Goal: Task Accomplishment & Management: Manage account settings

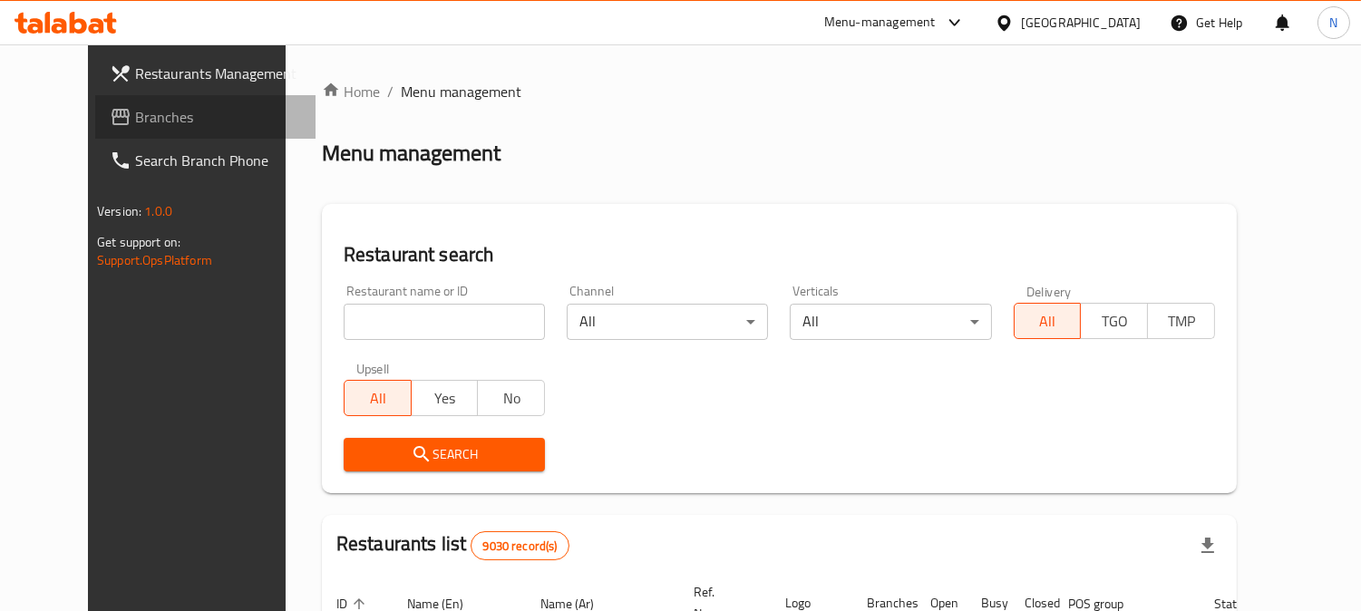
click at [157, 112] on span "Branches" at bounding box center [218, 117] width 166 height 22
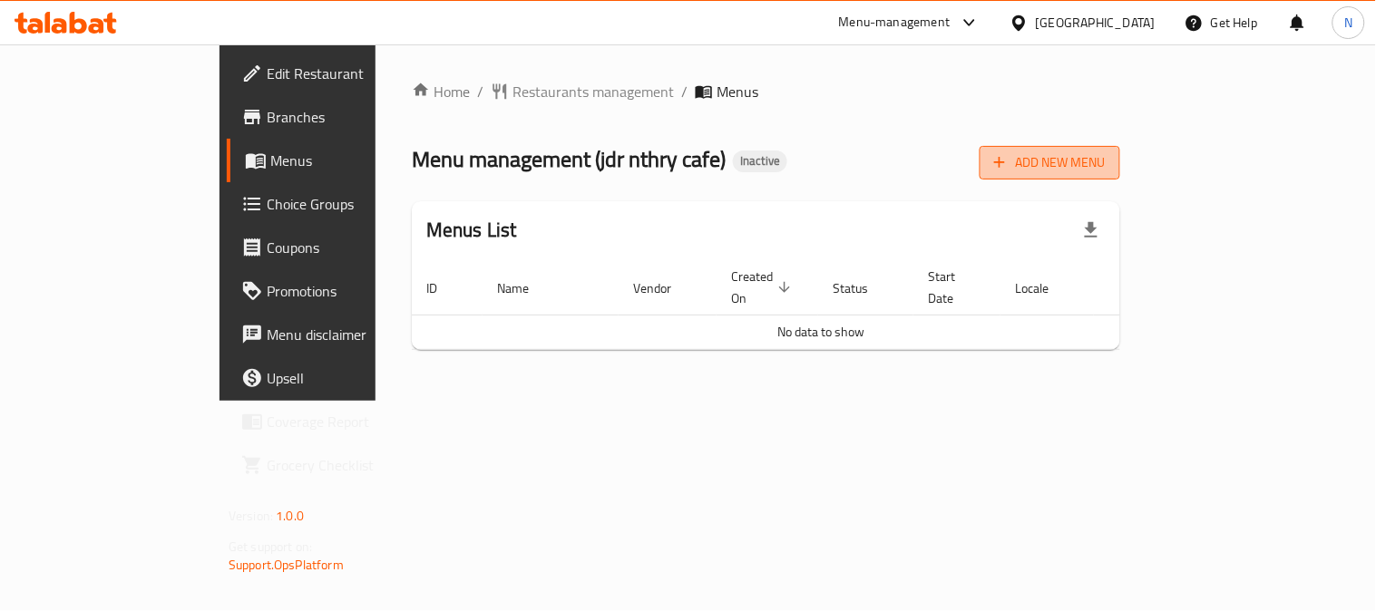
click at [1105, 158] on span "Add New Menu" at bounding box center [1050, 162] width 112 height 23
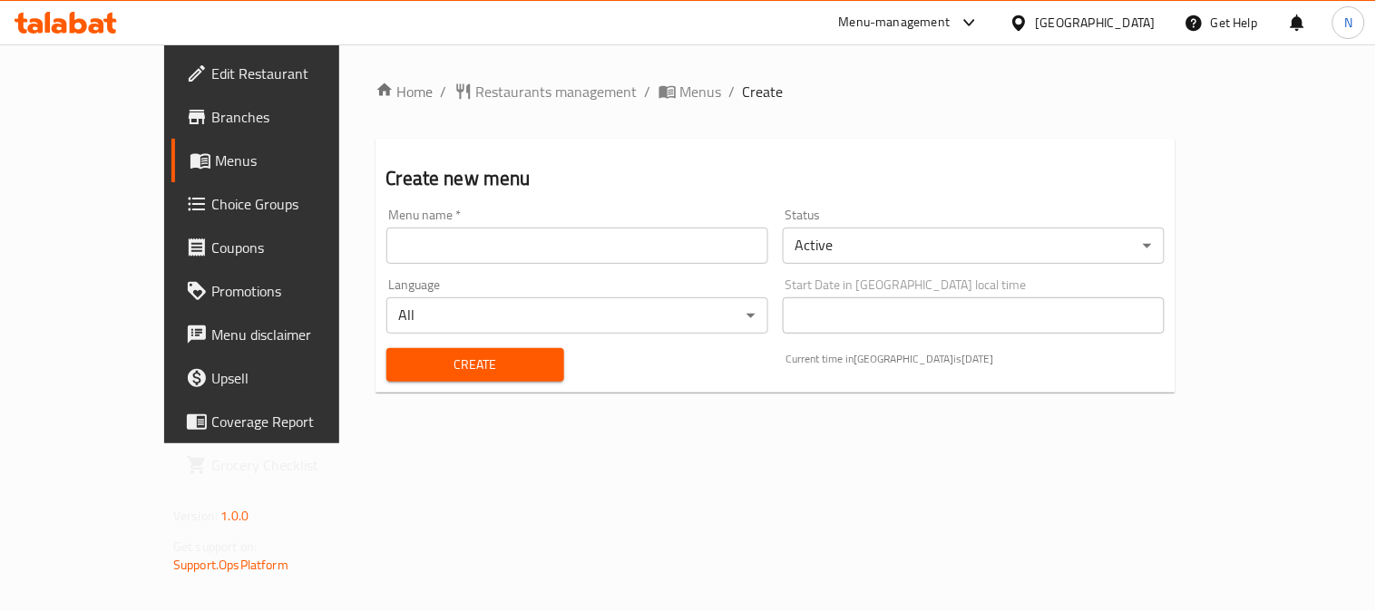
click at [518, 249] on input "text" at bounding box center [577, 246] width 382 height 36
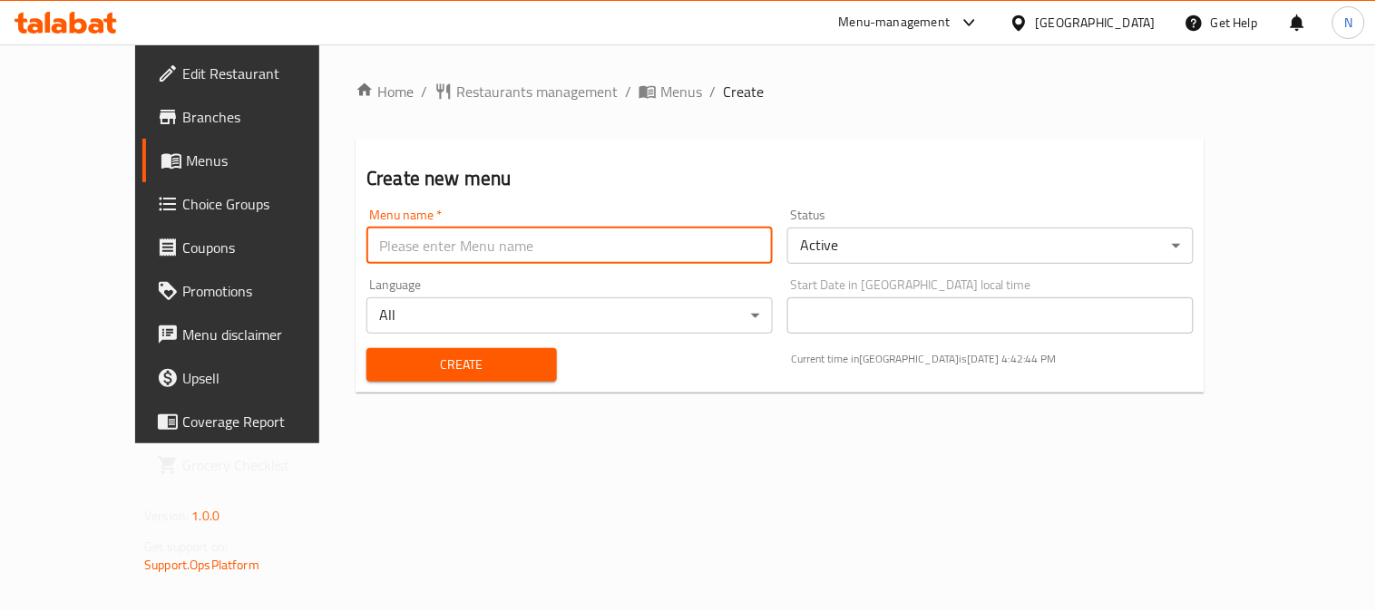
type input "menu"
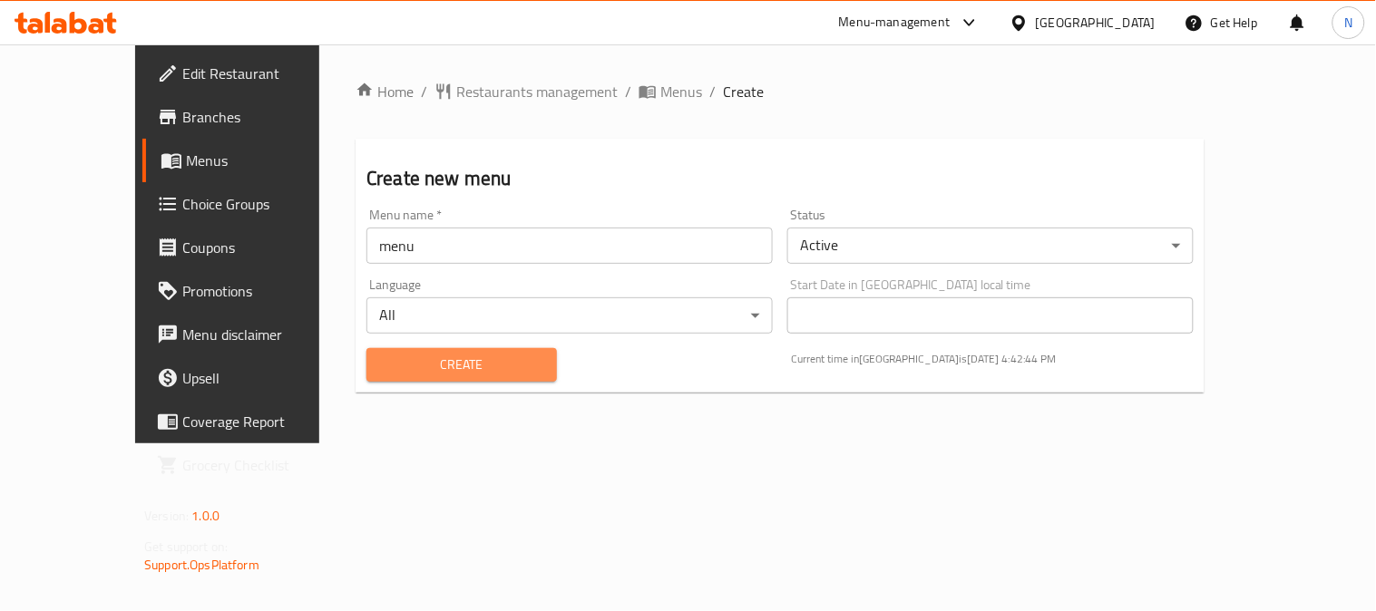
drag, startPoint x: 393, startPoint y: 363, endPoint x: 531, endPoint y: 180, distance: 229.8
click at [394, 363] on span "Create" at bounding box center [461, 365] width 161 height 23
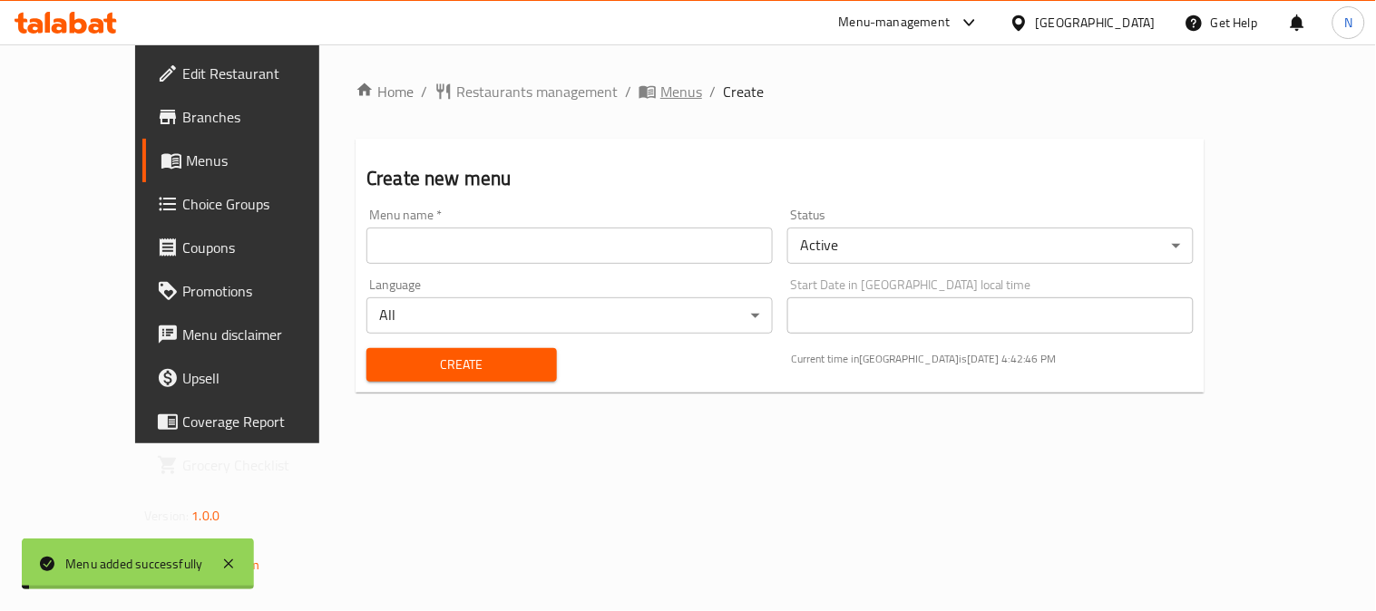
click at [660, 93] on span "Menus" at bounding box center [681, 92] width 42 height 22
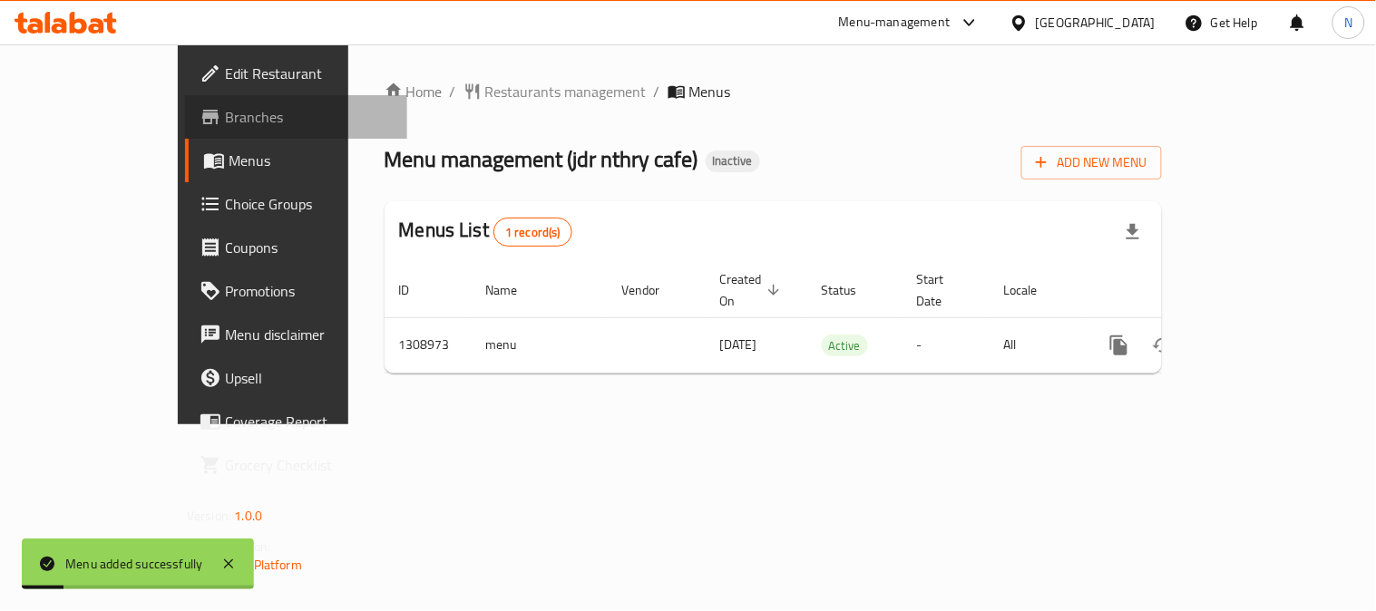
click at [185, 129] on link "Branches" at bounding box center [296, 117] width 222 height 44
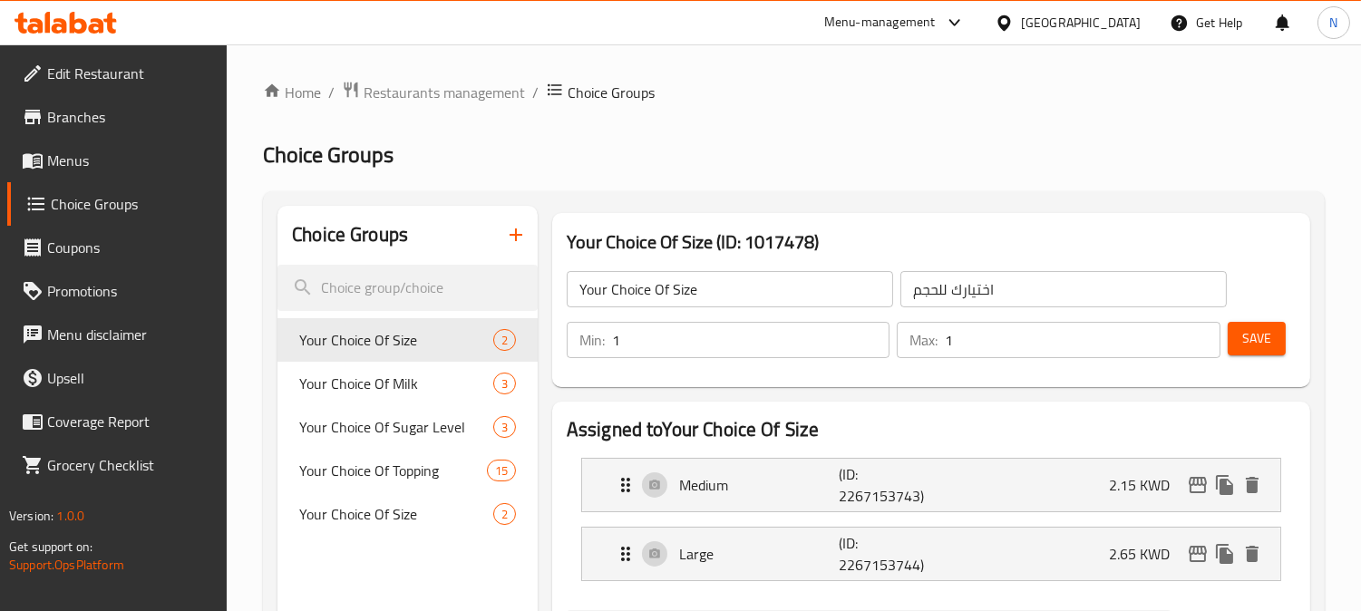
click at [1126, 24] on div "Kuwait" at bounding box center [1081, 23] width 120 height 20
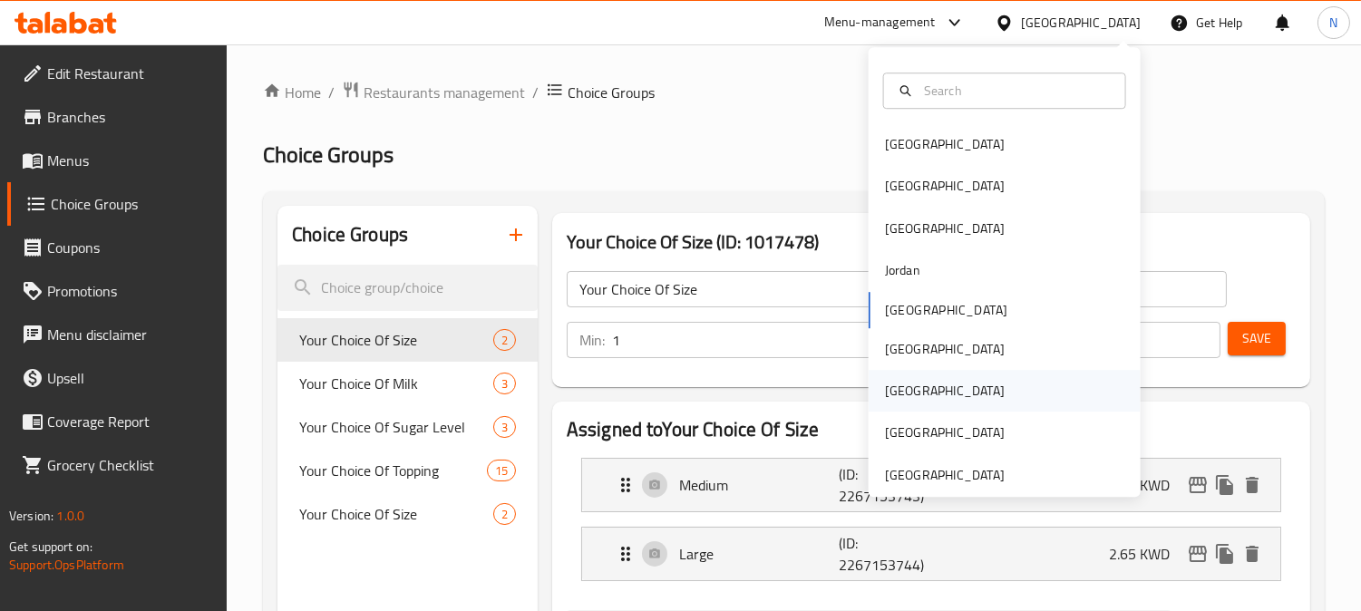
click at [916, 394] on div "[GEOGRAPHIC_DATA]" at bounding box center [1005, 391] width 272 height 42
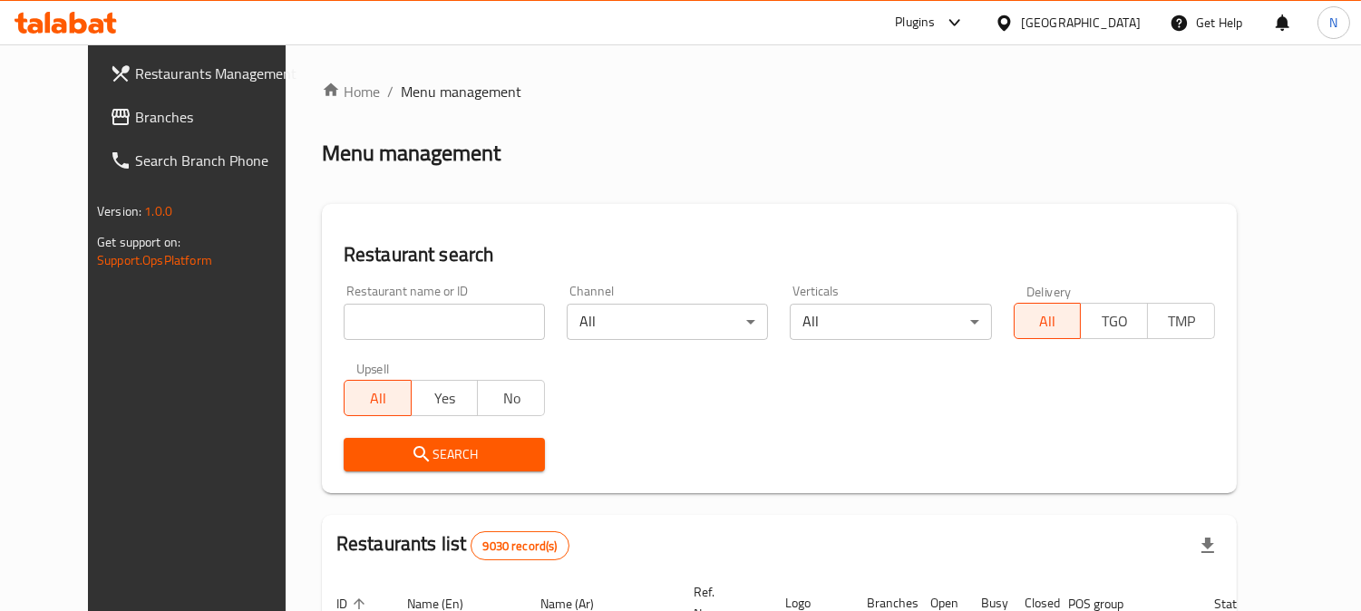
click at [100, 98] on link "Branches" at bounding box center [205, 117] width 220 height 44
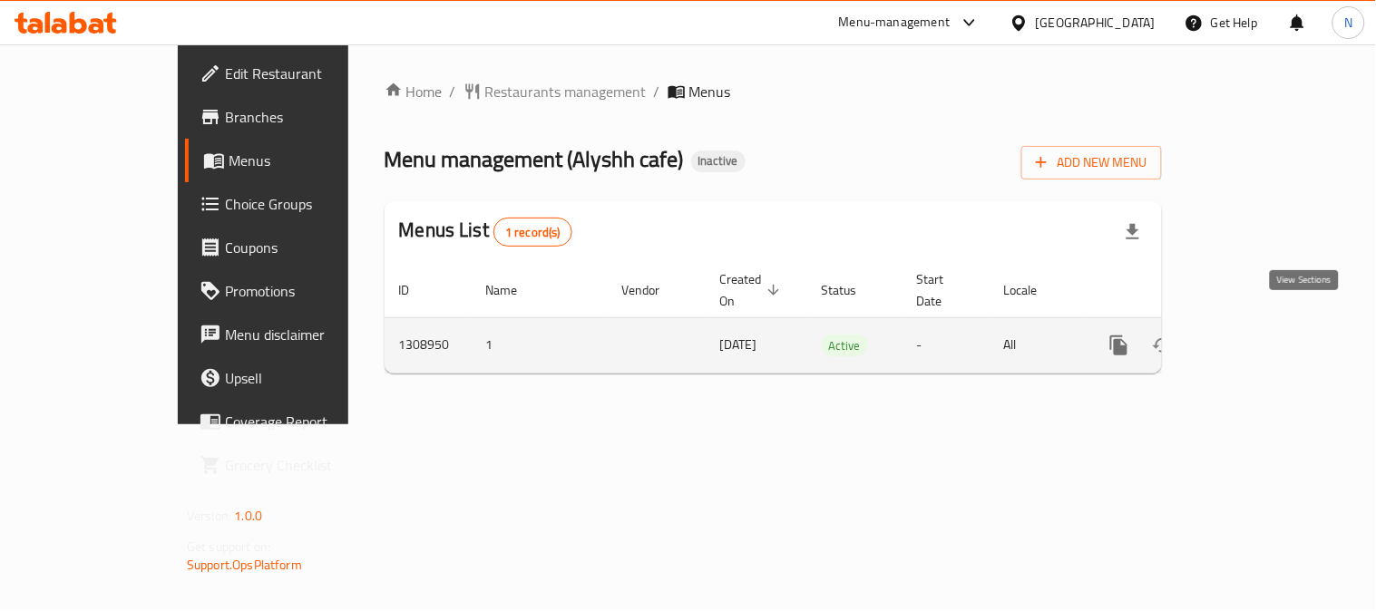
click at [1261, 335] on icon "enhanced table" at bounding box center [1250, 346] width 22 height 22
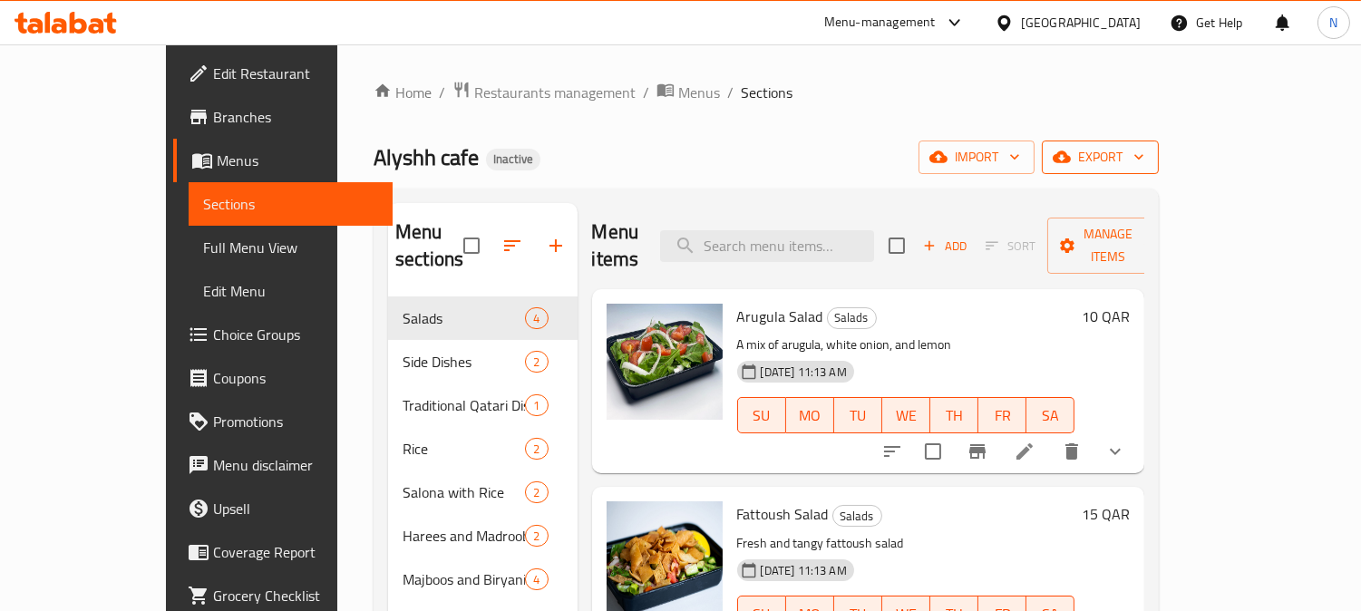
click at [1144, 149] on span "export" at bounding box center [1101, 157] width 88 height 23
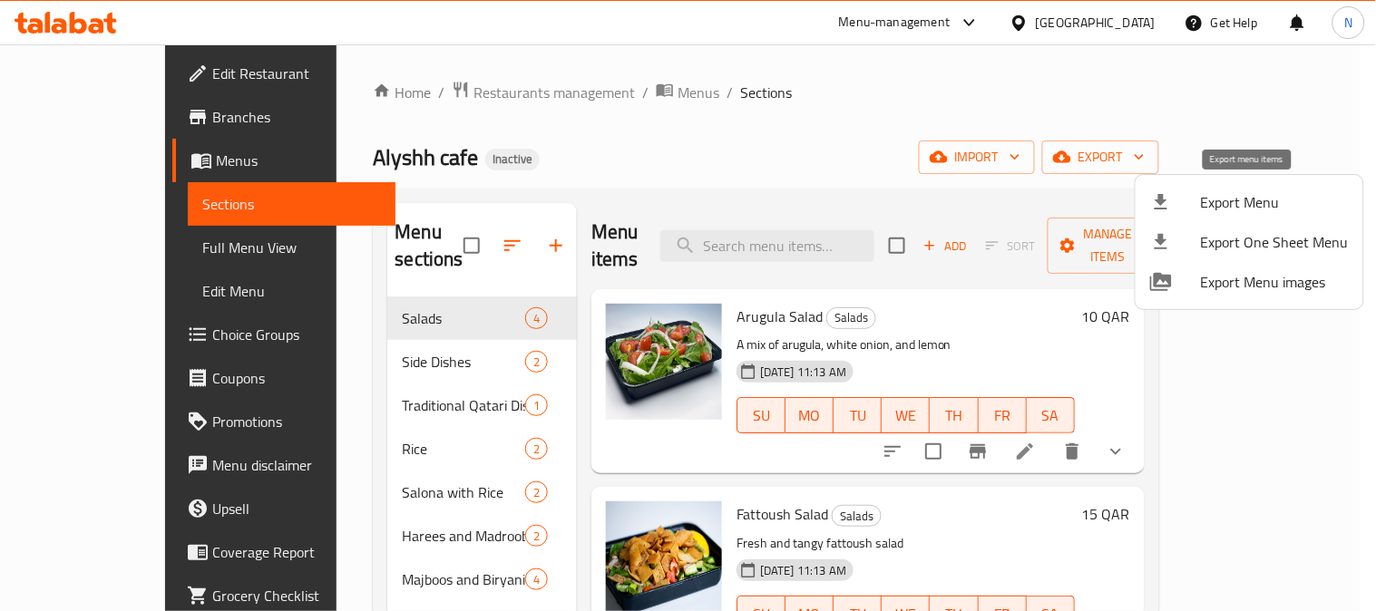
click at [1231, 200] on span "Export Menu" at bounding box center [1275, 202] width 148 height 22
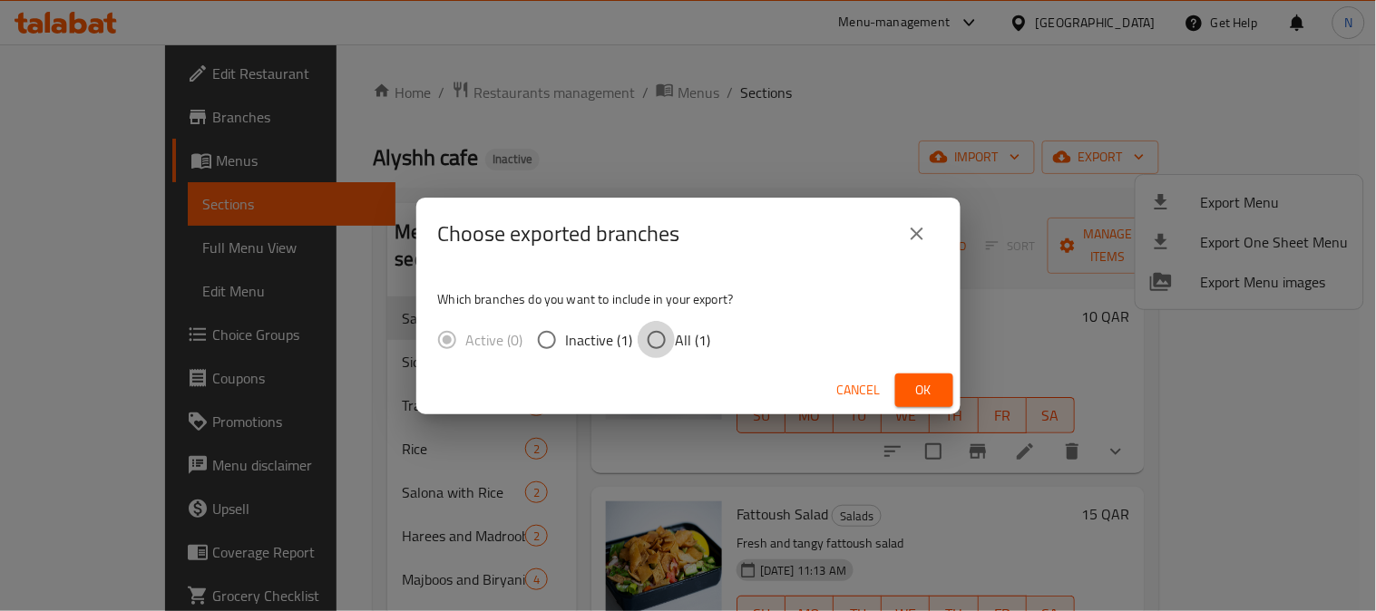
click at [650, 341] on input "All (1)" at bounding box center [657, 340] width 38 height 38
radio input "true"
drag, startPoint x: 916, startPoint y: 382, endPoint x: 580, endPoint y: 282, distance: 350.1
click at [912, 382] on span "Ok" at bounding box center [924, 390] width 29 height 23
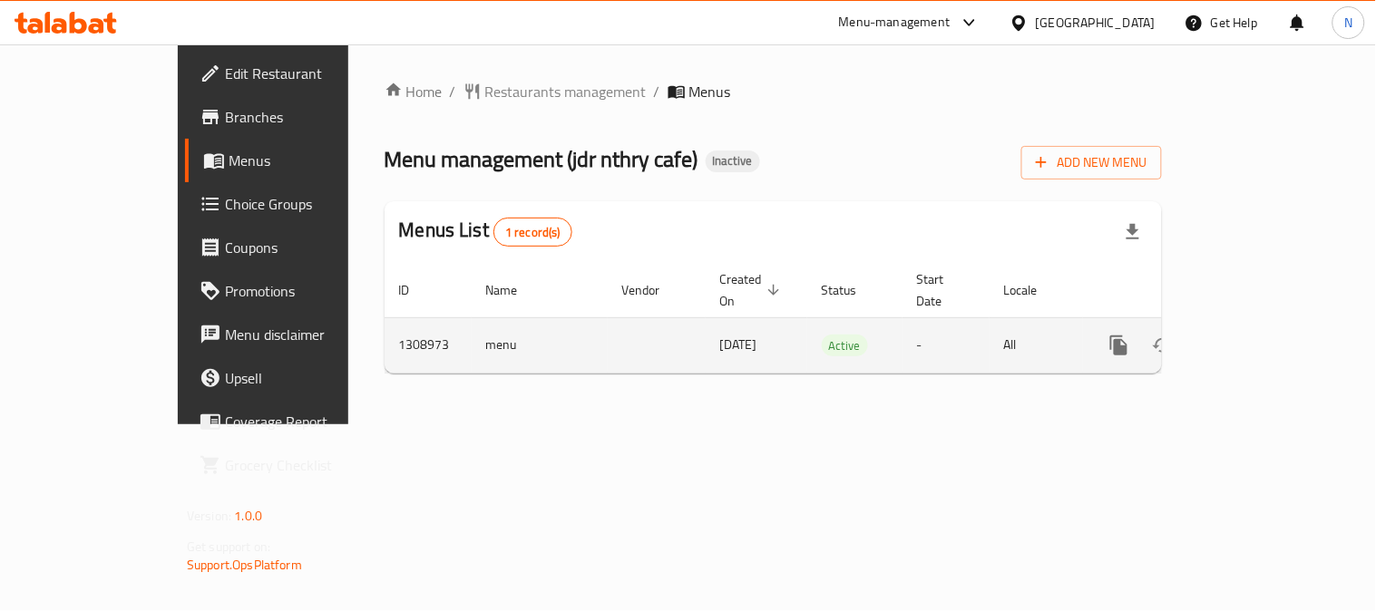
click at [706, 340] on td "[DATE]" at bounding box center [757, 344] width 102 height 55
click at [1258, 337] on icon "enhanced table" at bounding box center [1250, 345] width 16 height 16
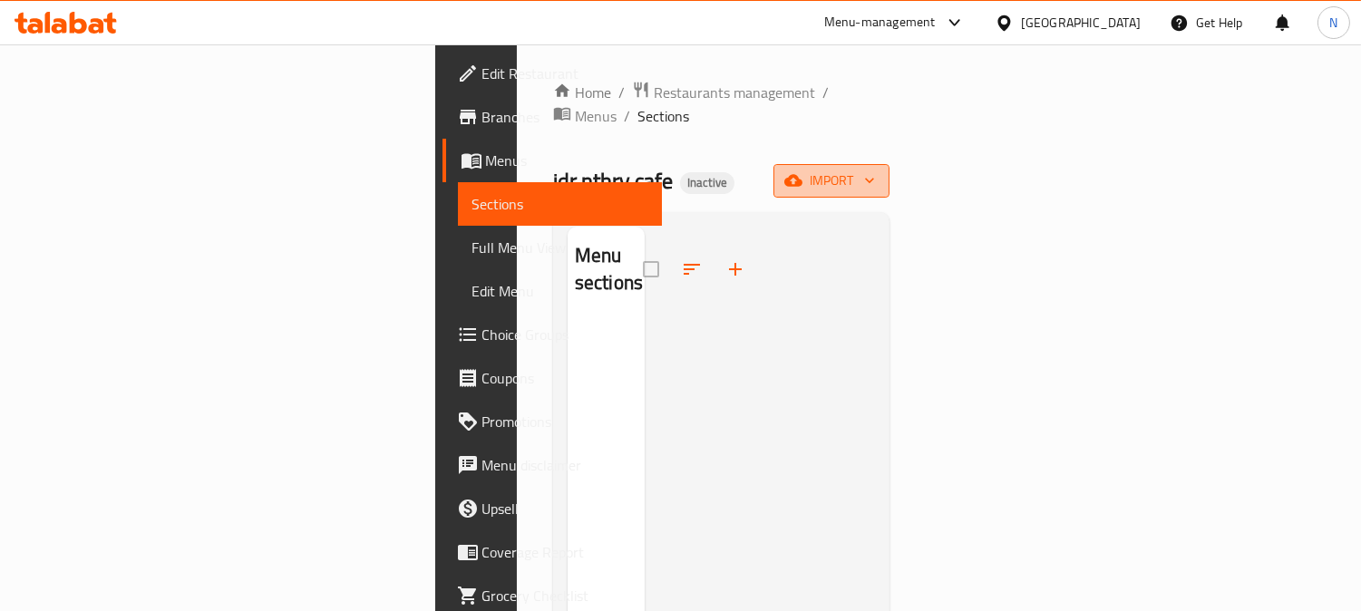
click at [875, 170] on span "import" at bounding box center [831, 181] width 87 height 23
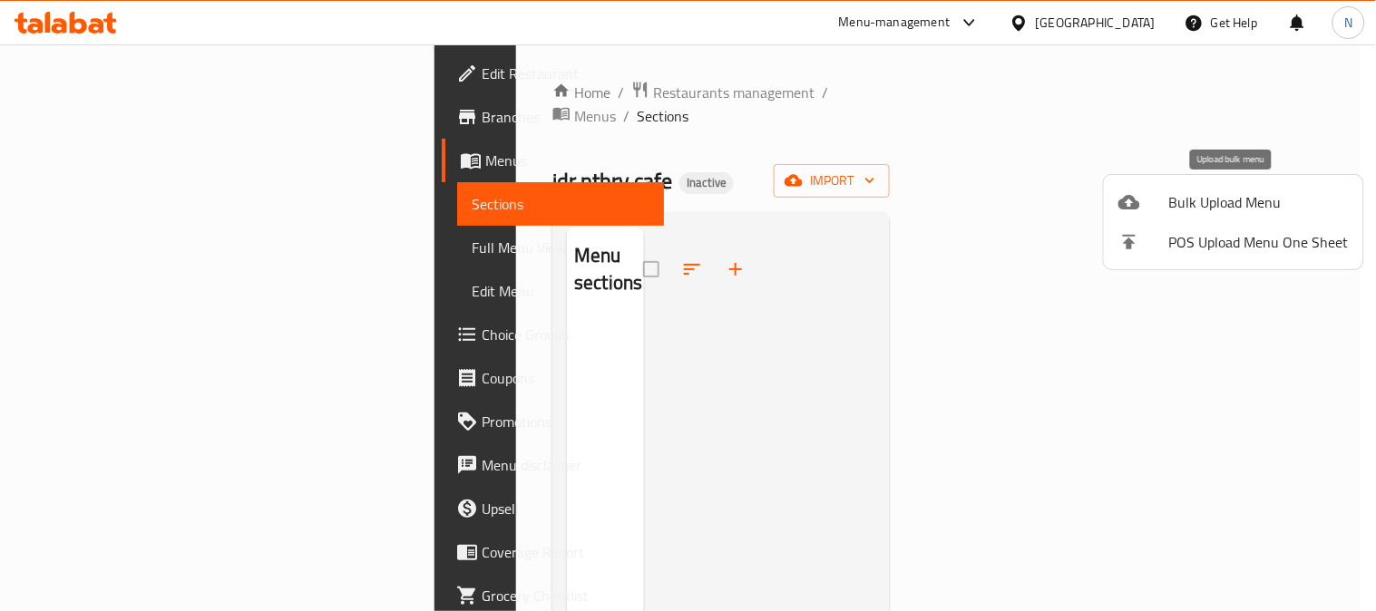
click at [1232, 200] on span "Bulk Upload Menu" at bounding box center [1259, 202] width 180 height 22
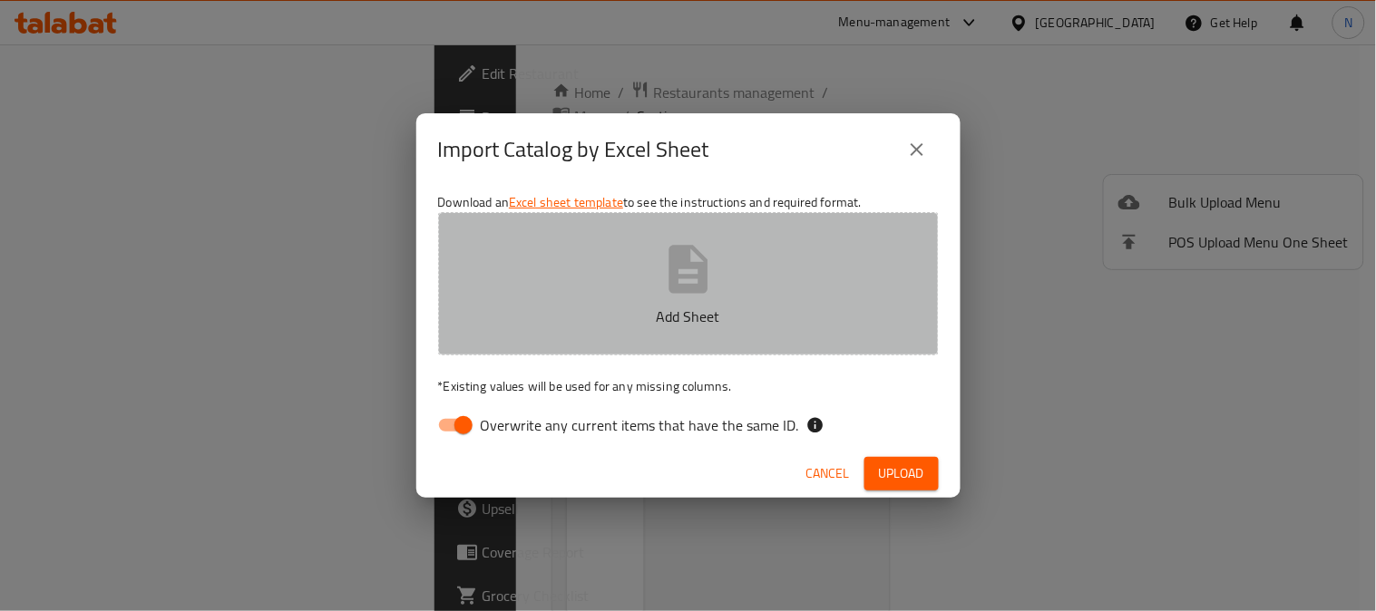
click at [614, 288] on button "Add Sheet" at bounding box center [688, 283] width 501 height 143
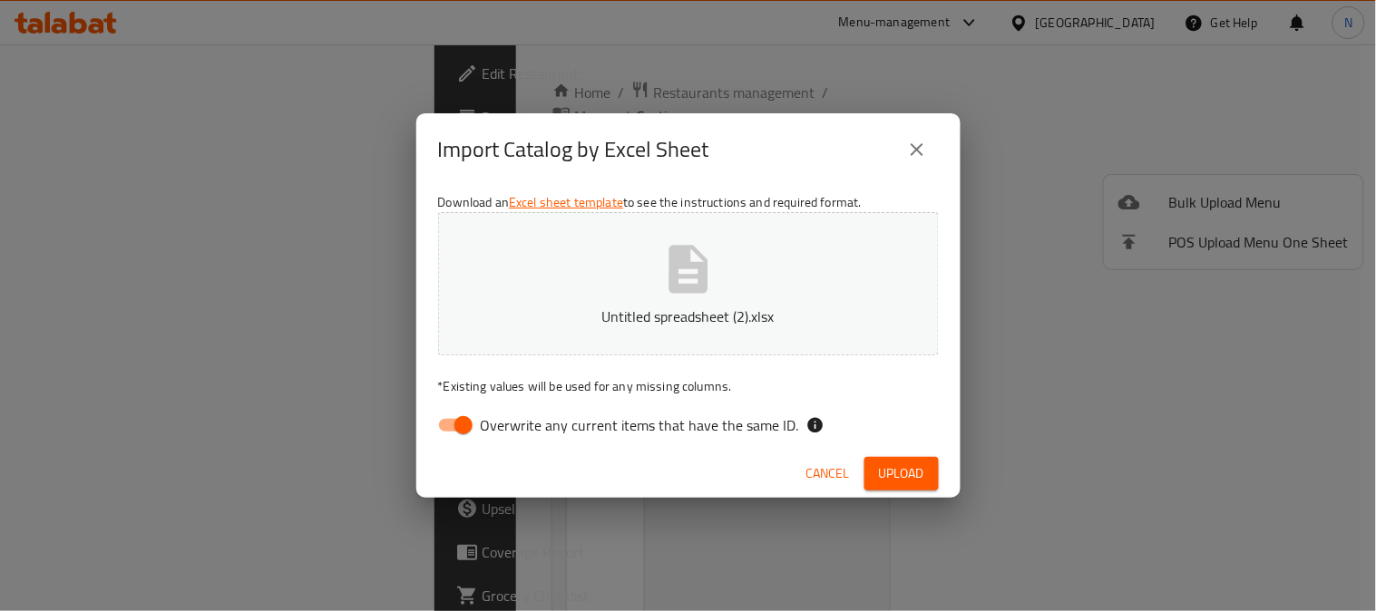
drag, startPoint x: 456, startPoint y: 420, endPoint x: 762, endPoint y: 549, distance: 331.6
click at [457, 420] on input "Overwrite any current items that have the same ID." at bounding box center [463, 425] width 103 height 34
checkbox input "false"
click at [911, 482] on span "Upload" at bounding box center [901, 474] width 45 height 23
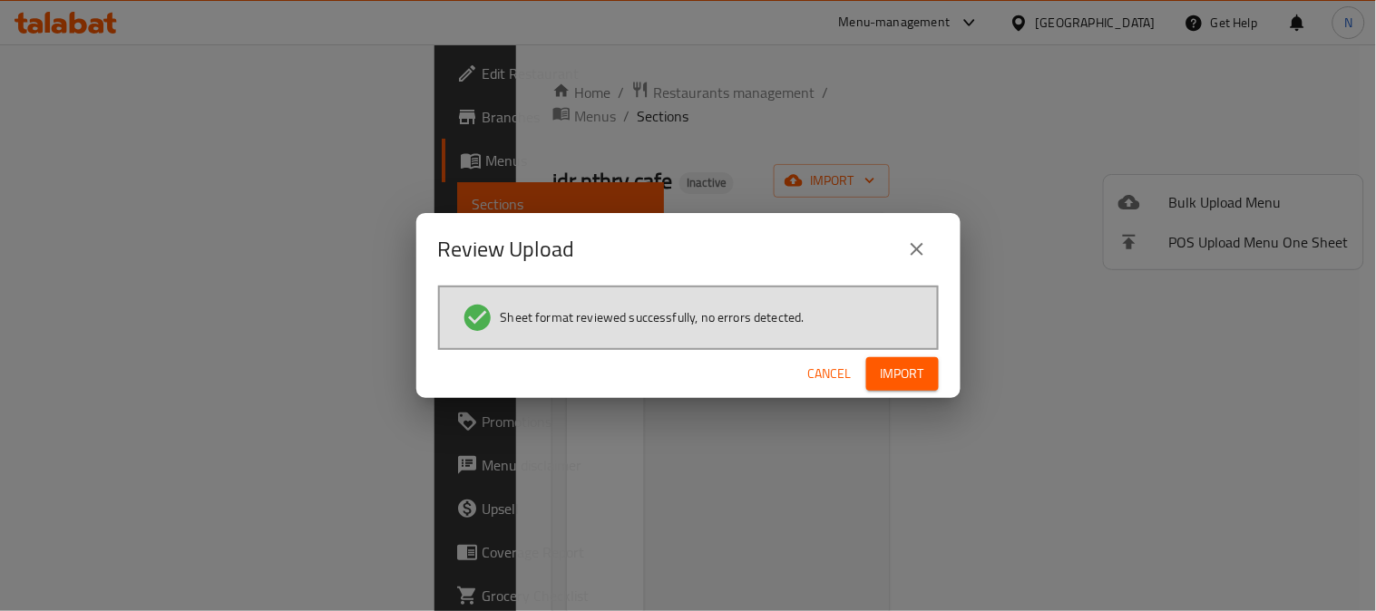
click at [920, 391] on div "Cancel Import" at bounding box center [688, 374] width 544 height 48
click at [916, 386] on button "Import" at bounding box center [902, 374] width 73 height 34
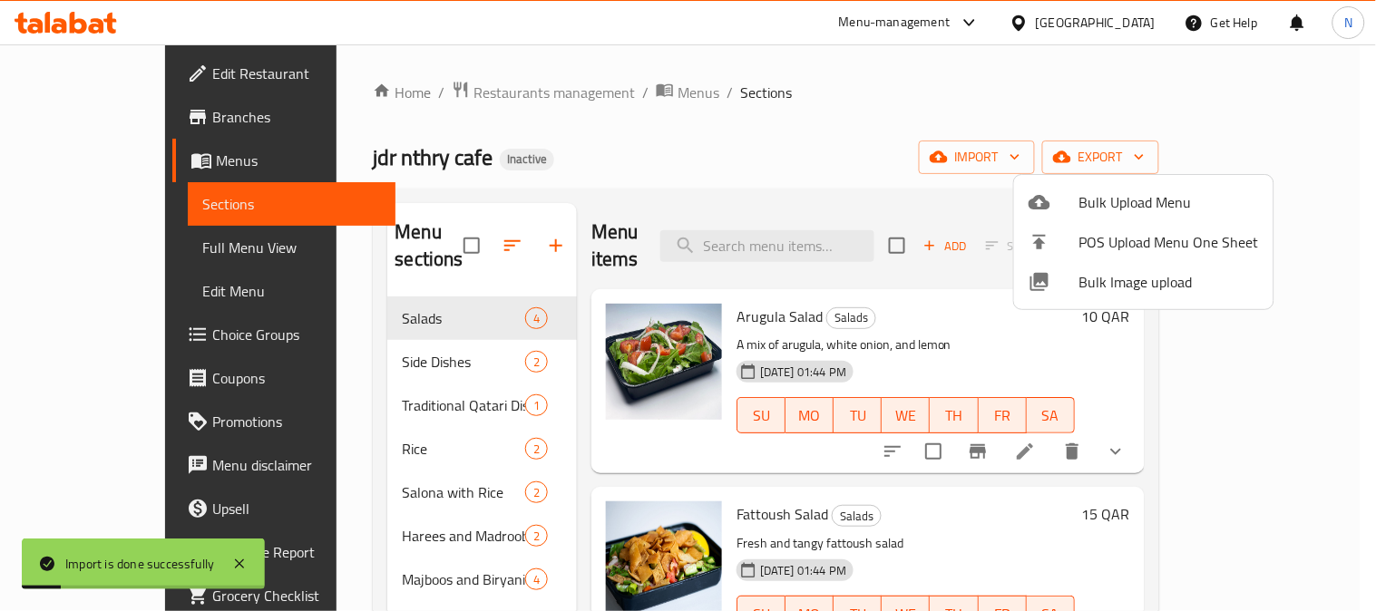
click at [131, 78] on div at bounding box center [688, 305] width 1376 height 611
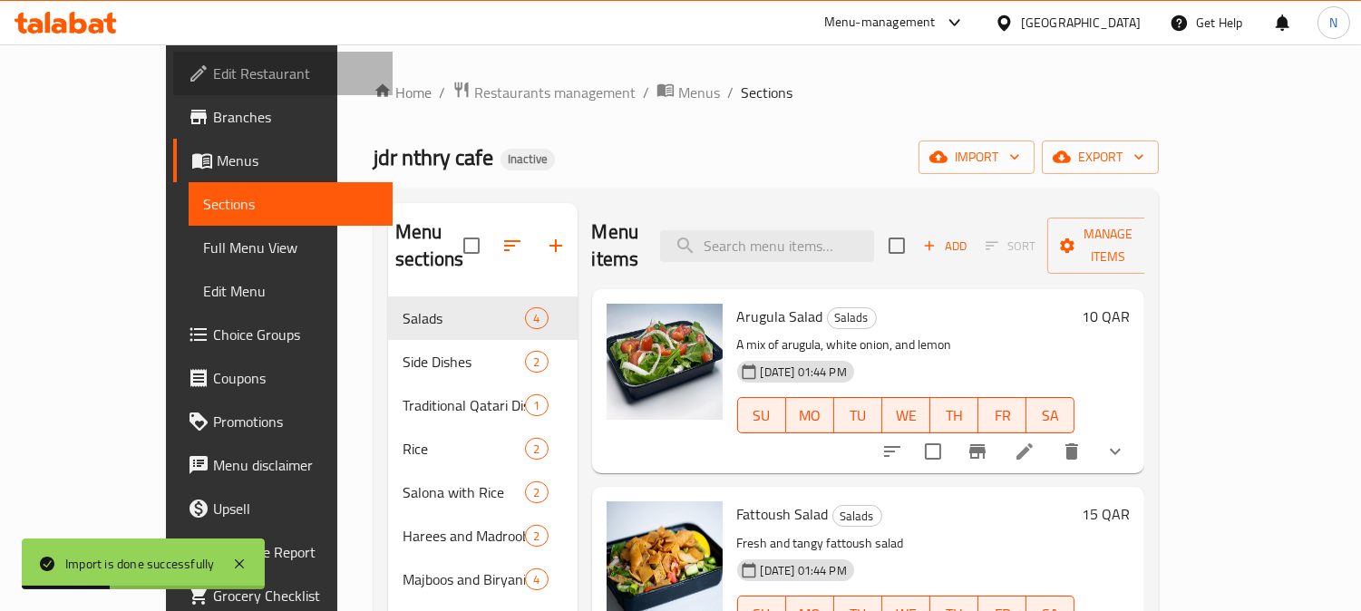
click at [213, 68] on span "Edit Restaurant" at bounding box center [296, 74] width 166 height 22
